Goal: Find contact information: Find contact information

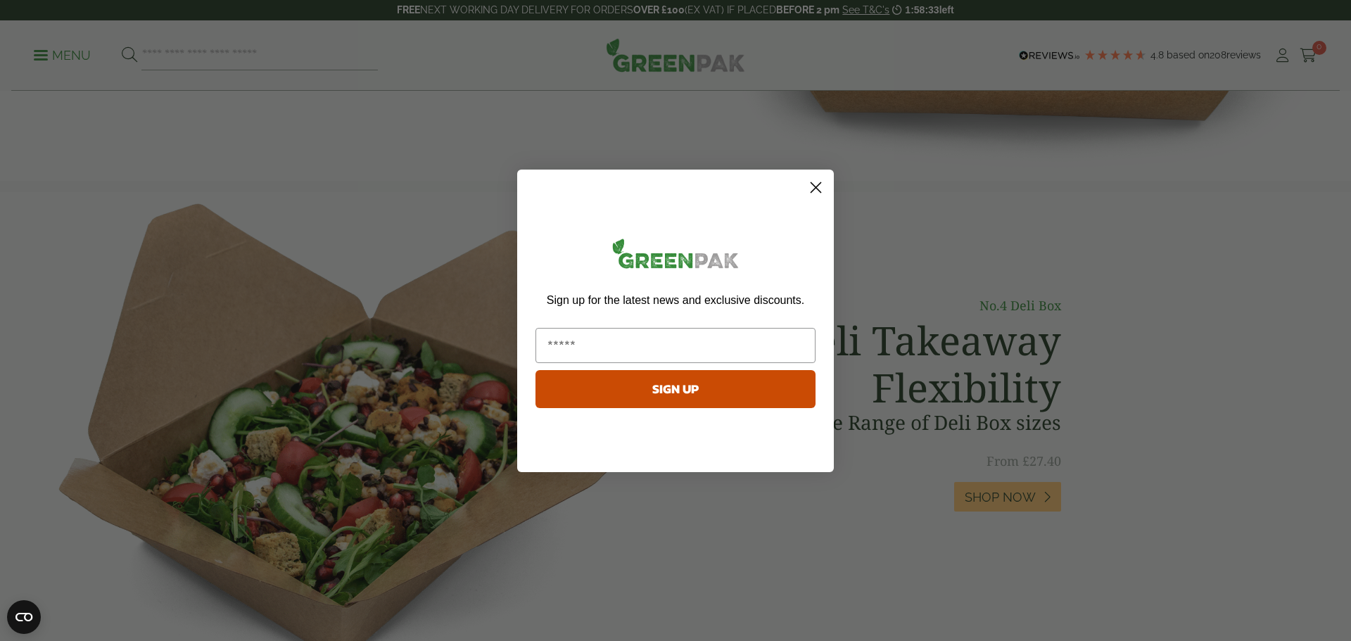
click at [828, 191] on form "Sign up for the latest news and exclusive discounts. SIGN UP ******" at bounding box center [675, 321] width 317 height 303
click at [824, 179] on circle "Close dialog" at bounding box center [815, 186] width 23 height 23
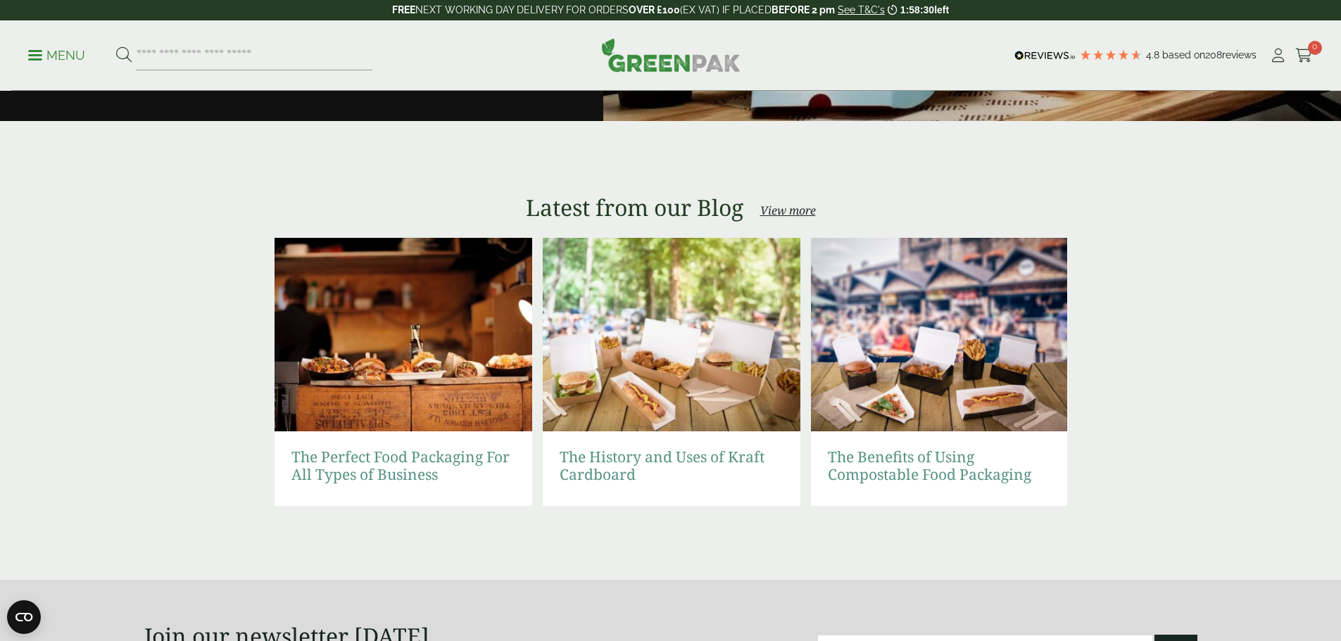
scroll to position [3178, 0]
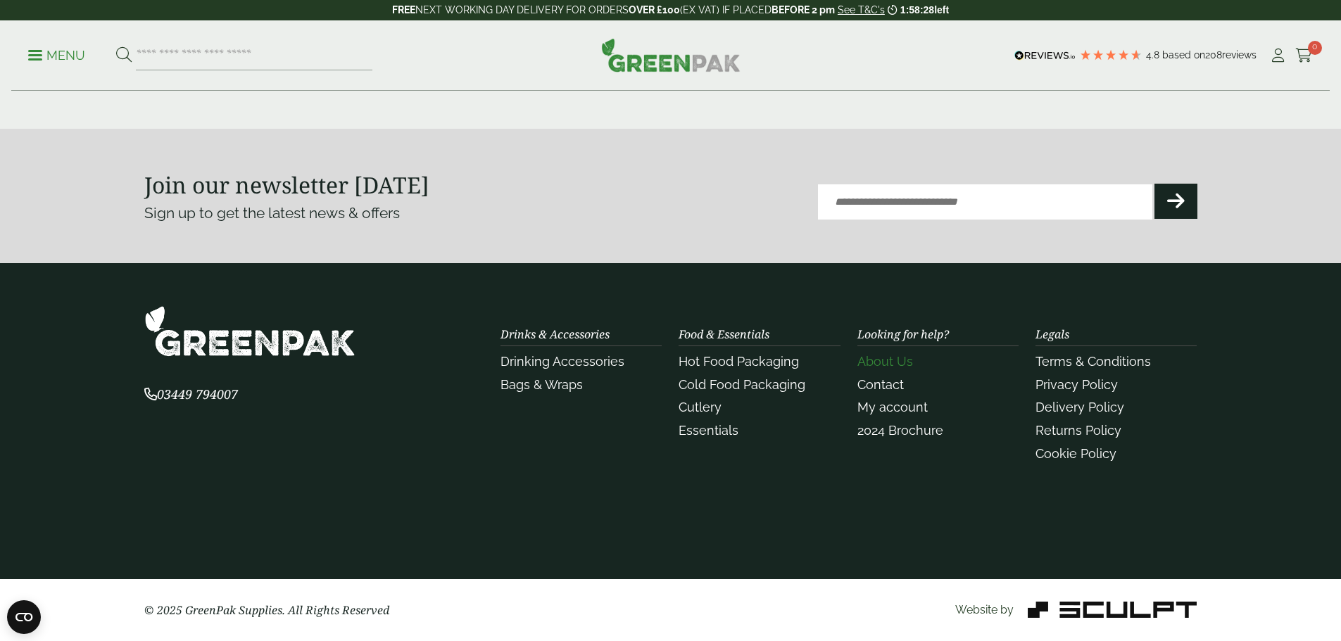
click at [892, 356] on link "About Us" at bounding box center [885, 361] width 56 height 15
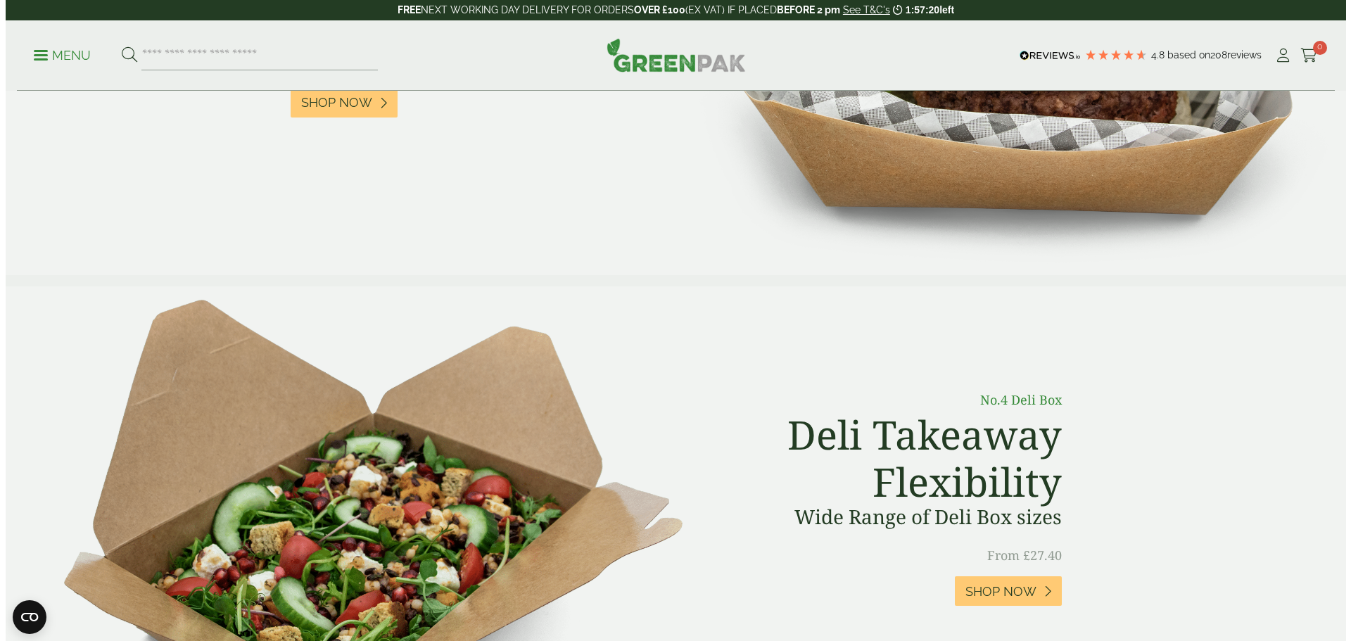
scroll to position [0, 0]
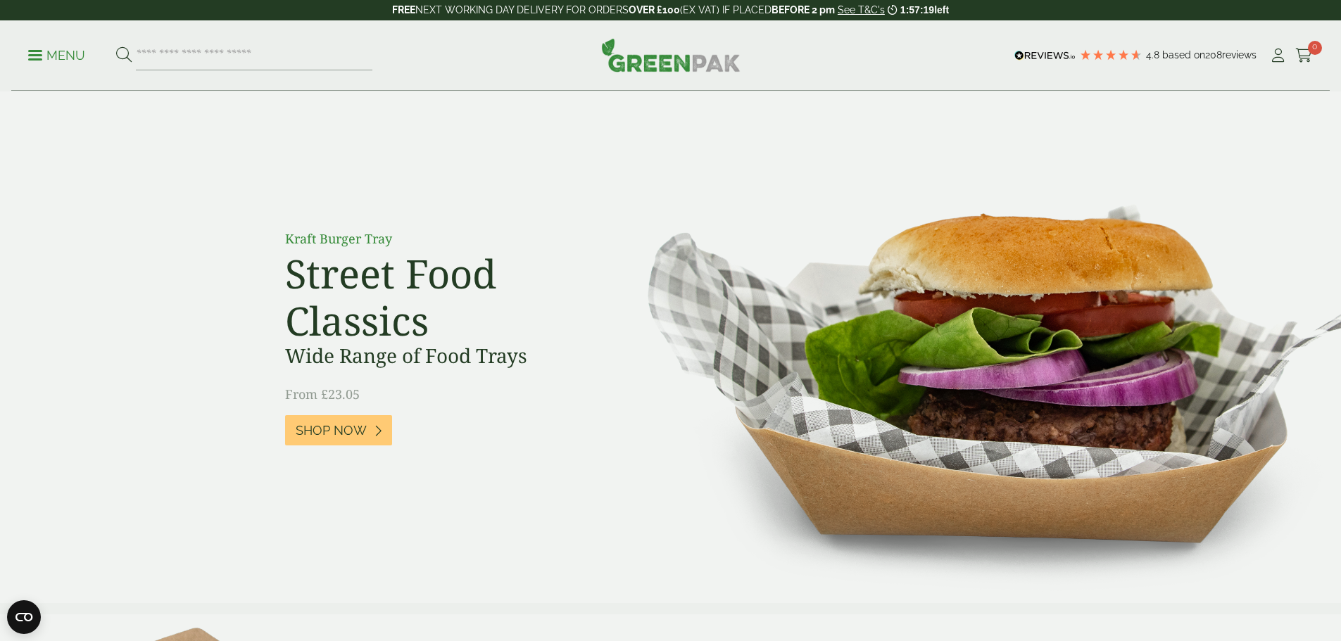
click at [39, 54] on span at bounding box center [35, 55] width 14 height 2
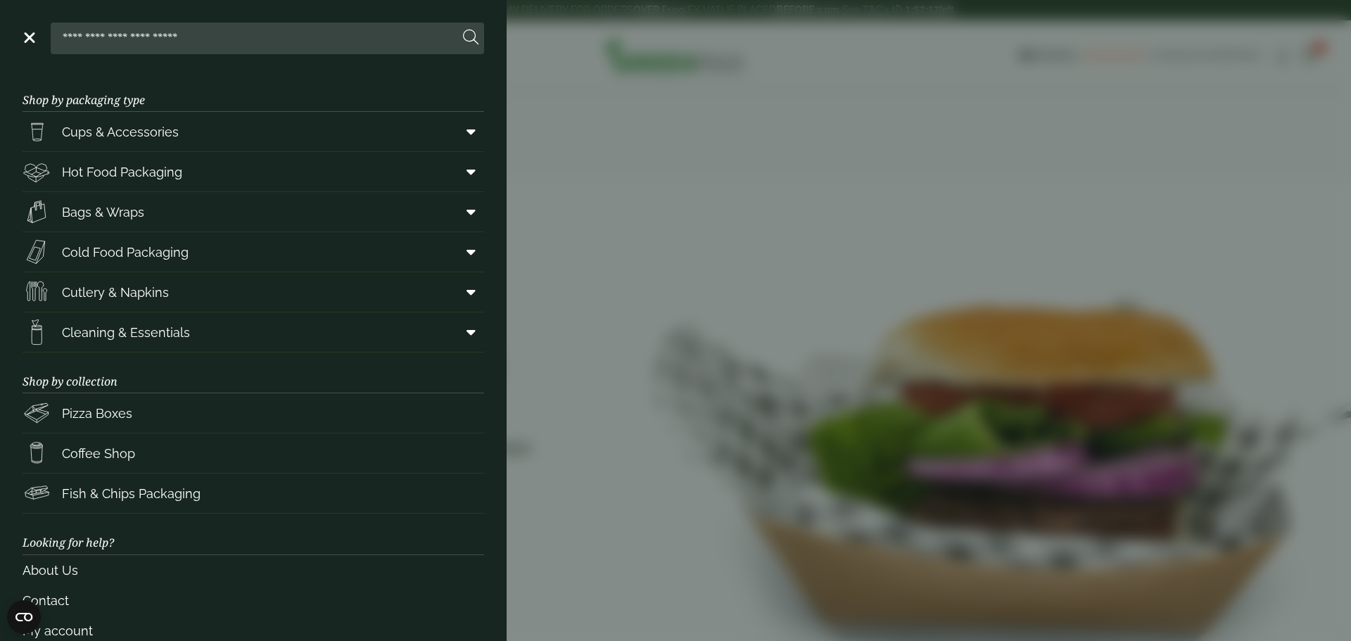
scroll to position [58, 0]
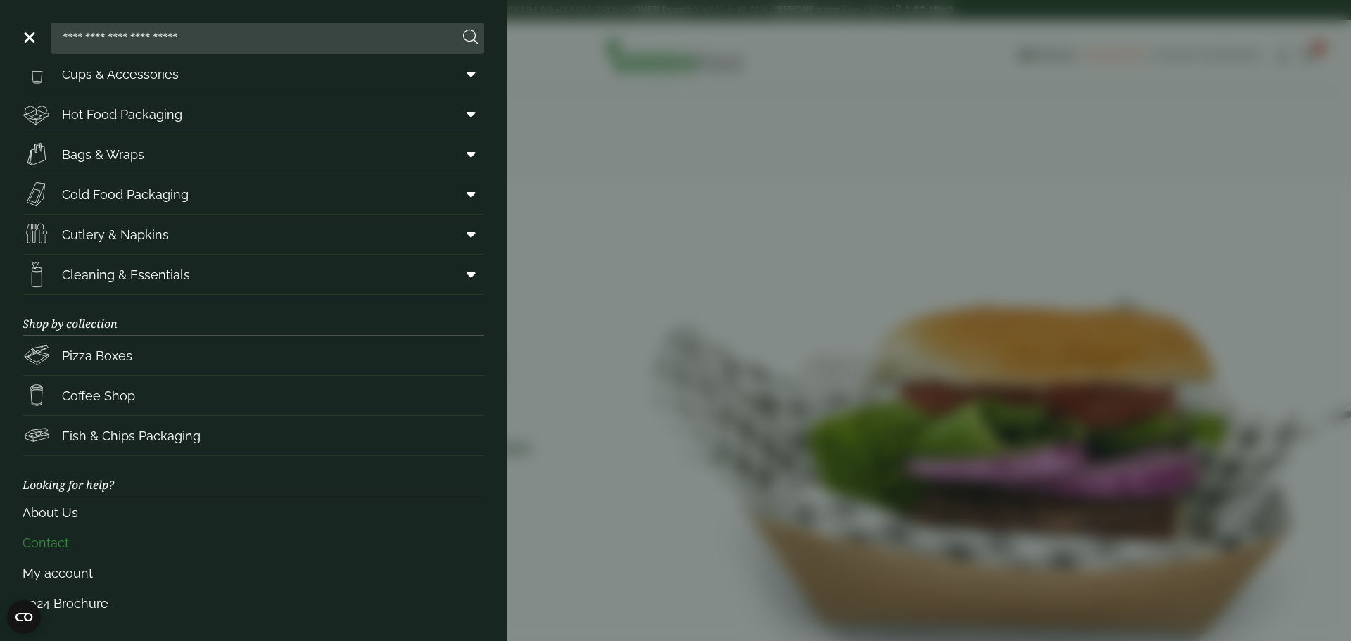
click at [36, 546] on link "Contact" at bounding box center [254, 543] width 462 height 30
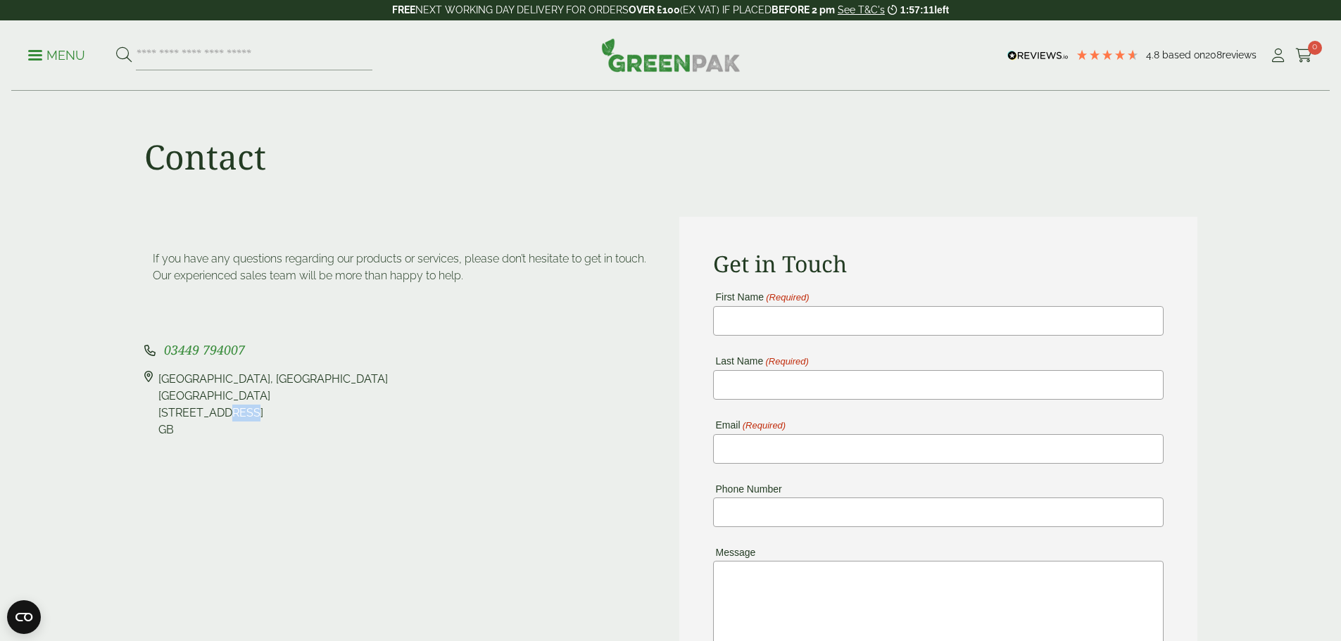
drag, startPoint x: 203, startPoint y: 413, endPoint x: 229, endPoint y: 410, distance: 25.5
click at [229, 410] on div "[STREET_ADDRESS]" at bounding box center [272, 405] width 229 height 68
click at [255, 410] on div "[STREET_ADDRESS]" at bounding box center [272, 405] width 229 height 68
drag, startPoint x: 255, startPoint y: 410, endPoint x: 203, endPoint y: 408, distance: 52.1
click at [203, 408] on div "[STREET_ADDRESS]" at bounding box center [272, 405] width 229 height 68
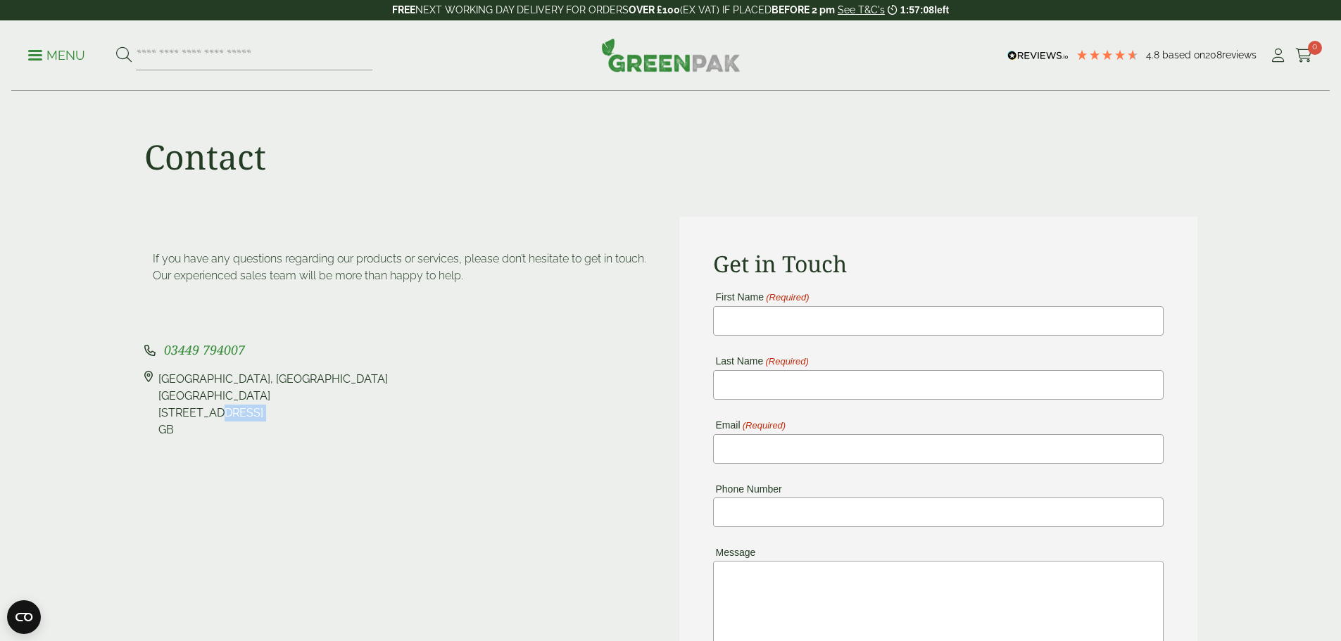
copy div "YO19 6PW"
